Goal: Task Accomplishment & Management: Manage account settings

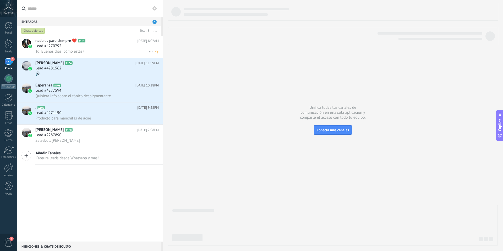
click at [88, 46] on div "Lead #4270792" at bounding box center [96, 46] width 123 height 5
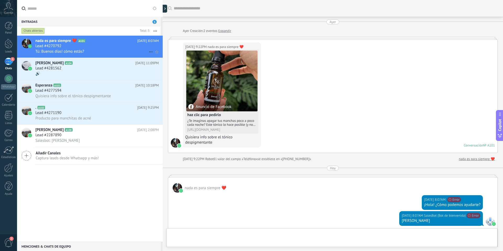
scroll to position [101, 0]
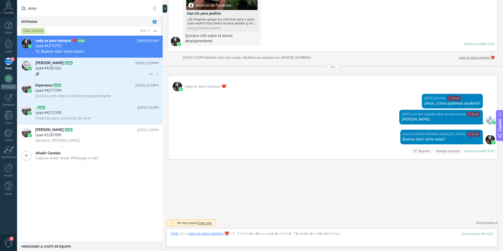
click at [111, 68] on div "Lead #4281562" at bounding box center [96, 68] width 123 height 5
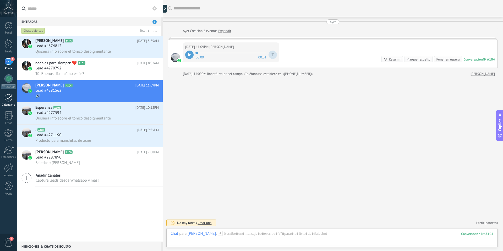
click at [10, 98] on div at bounding box center [8, 98] width 8 height 8
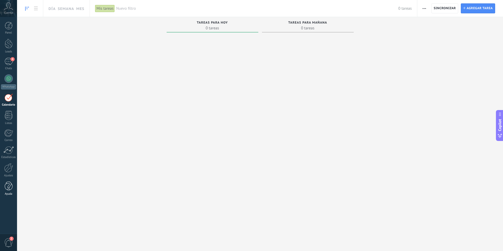
click at [9, 187] on div at bounding box center [9, 186] width 8 height 9
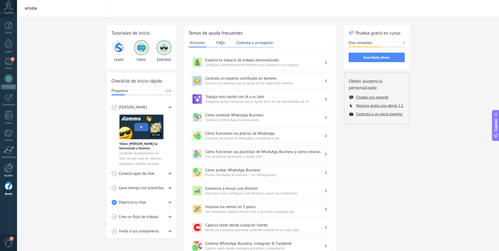
click at [11, 170] on div at bounding box center [8, 167] width 9 height 9
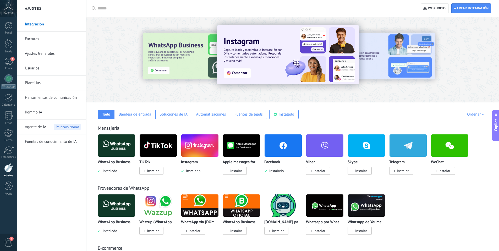
click at [39, 85] on link "Plantillas" at bounding box center [53, 83] width 56 height 15
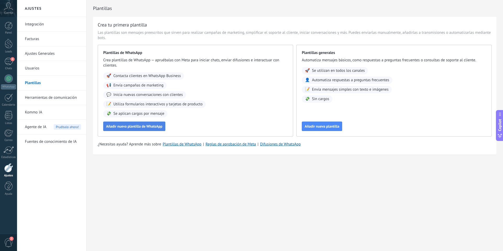
click at [139, 127] on span "Añadir nueva plantilla de WhatsApp" at bounding box center [134, 127] width 56 height 4
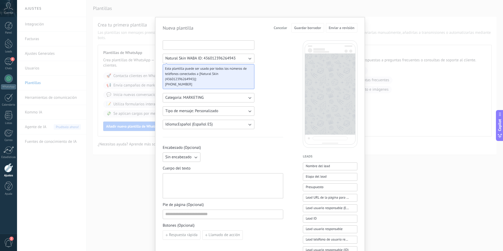
click at [182, 46] on input at bounding box center [208, 45] width 91 height 8
click at [187, 58] on span "Natural Skin WABA ID: 436012396264943" at bounding box center [200, 58] width 71 height 5
click at [185, 44] on input at bounding box center [208, 45] width 91 height 8
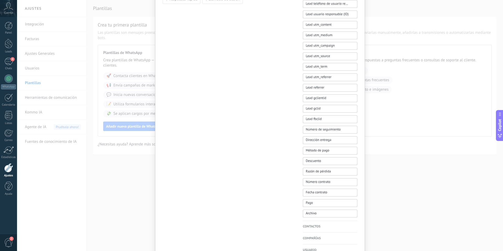
scroll to position [266, 0]
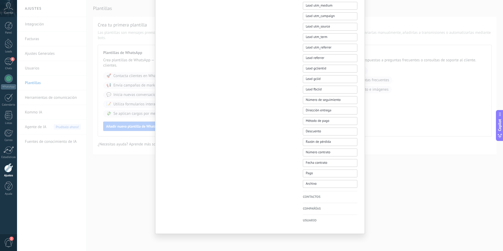
click at [111, 60] on div "Nueva plantilla Cancelar Guardar borrador Enviar a revisión Natural Skin WABA I…" at bounding box center [260, 125] width 486 height 251
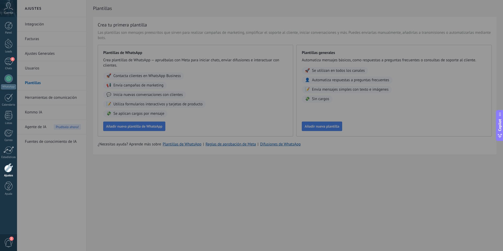
click at [144, 172] on div at bounding box center [268, 125] width 503 height 251
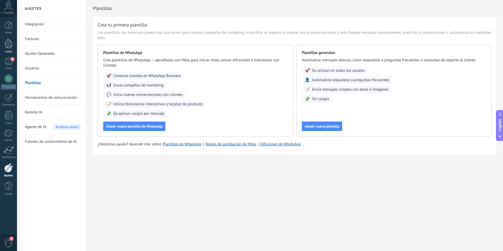
click at [9, 44] on div at bounding box center [9, 44] width 8 height 10
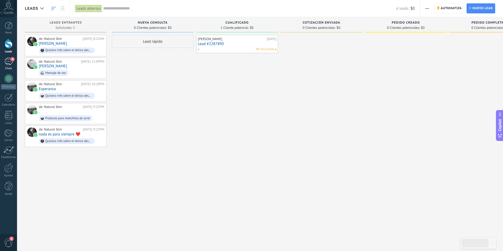
click at [7, 62] on div "4" at bounding box center [8, 62] width 8 height 8
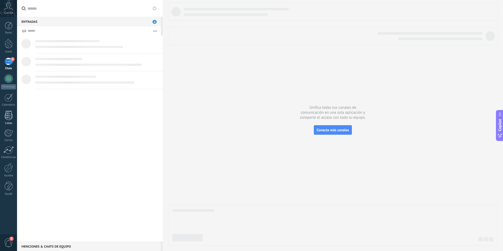
click at [8, 118] on div at bounding box center [9, 115] width 8 height 9
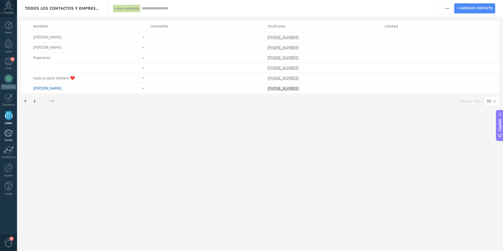
click at [8, 142] on div "Correo" at bounding box center [8, 140] width 15 height 3
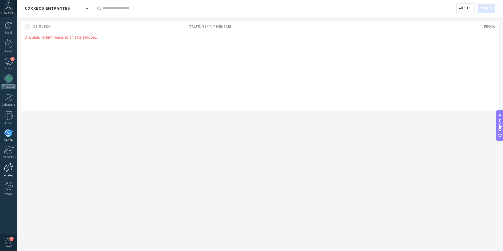
click at [10, 174] on div "Ajustes" at bounding box center [8, 175] width 15 height 3
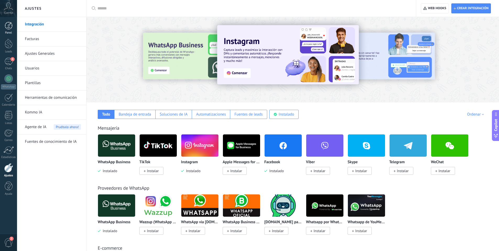
click at [11, 33] on div "Panel" at bounding box center [8, 32] width 15 height 3
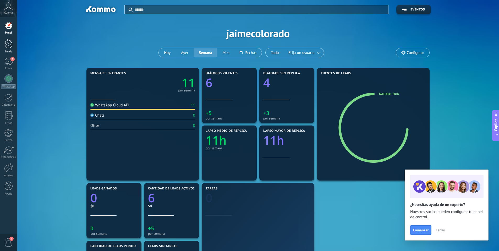
click at [9, 46] on div at bounding box center [9, 44] width 8 height 10
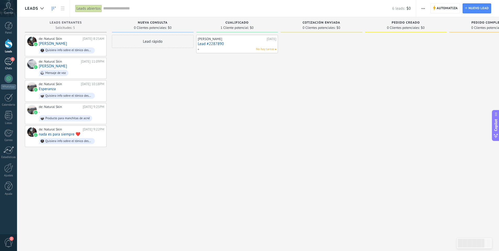
click at [8, 63] on div "4" at bounding box center [8, 62] width 8 height 8
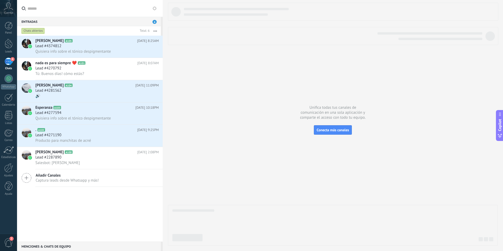
click at [7, 93] on div "Panel Leads 4 Chats WhatsApp Clientes" at bounding box center [8, 111] width 17 height 179
click at [7, 97] on div at bounding box center [8, 98] width 8 height 8
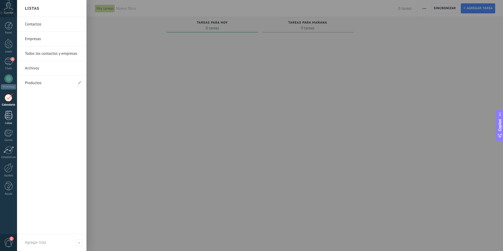
click at [7, 118] on div at bounding box center [9, 115] width 8 height 9
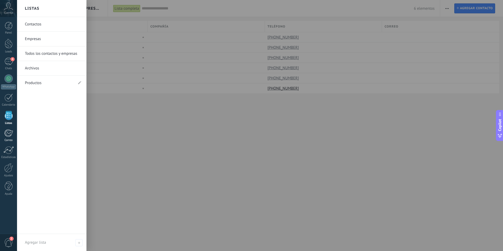
click at [7, 136] on div at bounding box center [8, 133] width 9 height 8
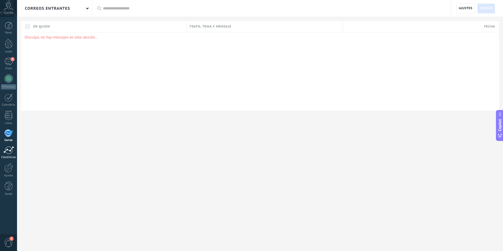
click at [9, 157] on div "Estadísticas" at bounding box center [8, 157] width 15 height 3
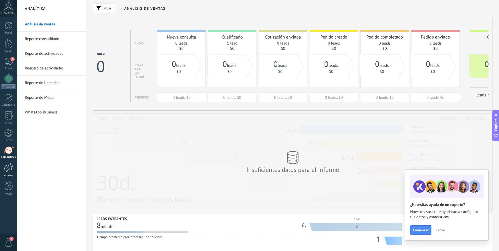
click at [10, 171] on div at bounding box center [8, 167] width 9 height 9
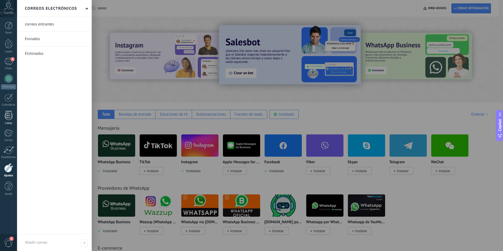
click at [11, 113] on div at bounding box center [9, 115] width 8 height 9
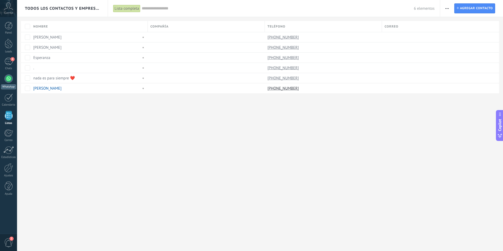
click at [9, 75] on div at bounding box center [8, 78] width 8 height 8
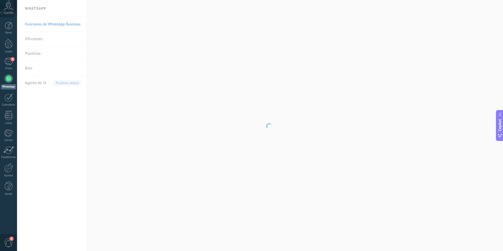
click at [32, 69] on body ".abccls-1,.abccls-2{fill-rule:evenodd}.abccls-2{fill:#fff} .abfcls-1{fill:none}…" at bounding box center [251, 125] width 503 height 251
click at [30, 69] on link "Bots" at bounding box center [53, 68] width 56 height 15
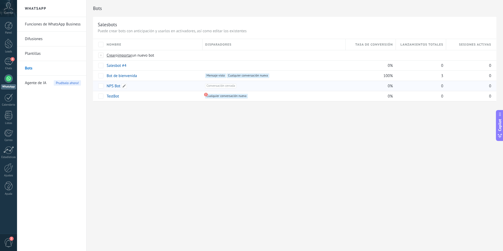
click at [116, 86] on link "NPS Bot" at bounding box center [114, 86] width 14 height 5
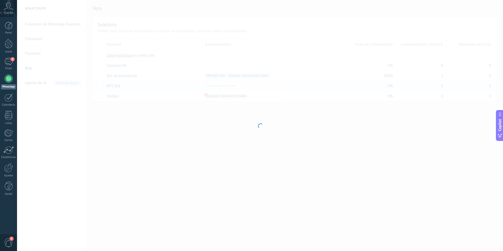
type input "*******"
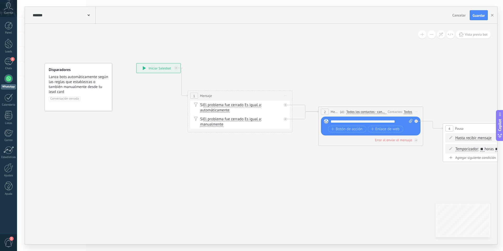
click at [7, 78] on div at bounding box center [8, 78] width 8 height 8
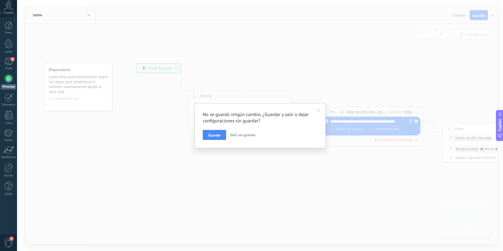
click at [245, 134] on span "Salir sin guardar" at bounding box center [243, 135] width 26 height 5
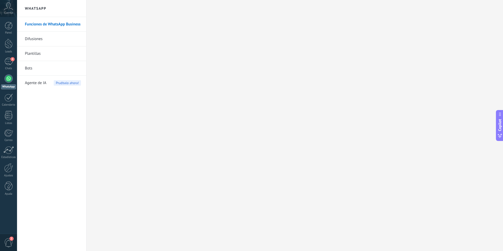
click at [35, 69] on link "Bots" at bounding box center [53, 68] width 56 height 15
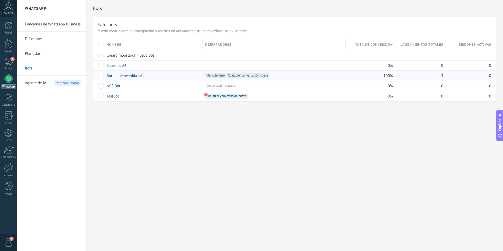
click at [122, 75] on link "Bot de bienvenida" at bounding box center [122, 75] width 30 height 5
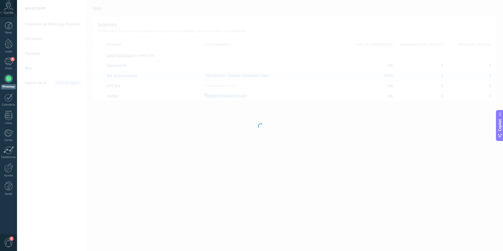
type input "**********"
